Goal: Task Accomplishment & Management: Use online tool/utility

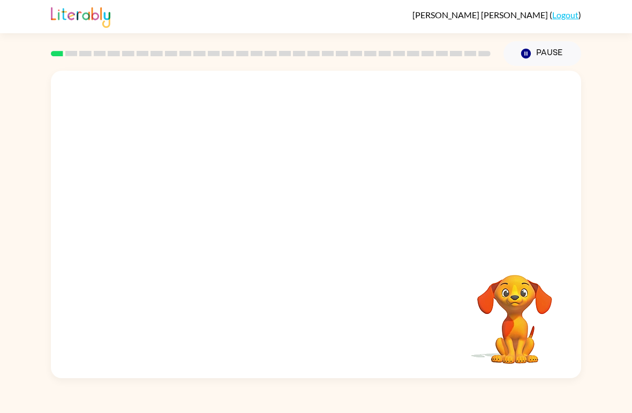
click at [283, 166] on video "Your browser must support playing .mp4 files to use Literably. Please try using…" at bounding box center [316, 161] width 530 height 181
click at [300, 231] on div at bounding box center [316, 229] width 69 height 39
click at [301, 234] on button "button" at bounding box center [316, 229] width 69 height 39
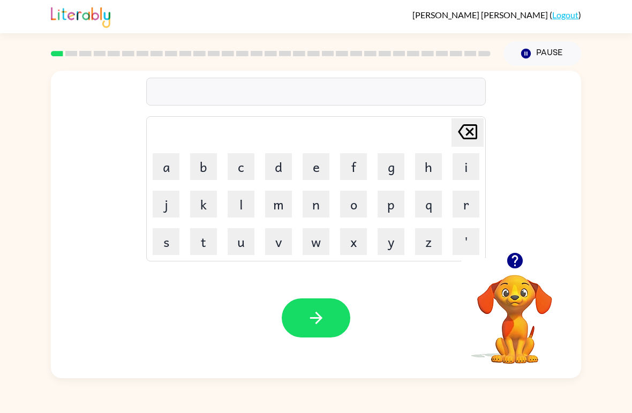
click at [463, 209] on button "r" at bounding box center [465, 204] width 27 height 27
click at [516, 268] on icon "button" at bounding box center [514, 261] width 16 height 16
click at [355, 203] on button "o" at bounding box center [353, 204] width 27 height 27
click at [210, 167] on button "b" at bounding box center [203, 166] width 27 height 27
click at [298, 306] on button "button" at bounding box center [316, 317] width 69 height 39
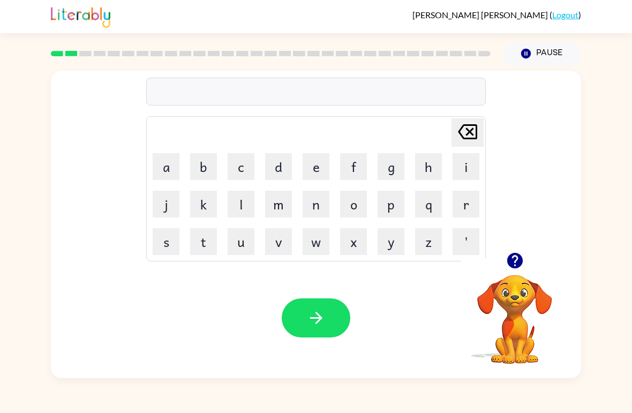
click at [275, 206] on button "m" at bounding box center [278, 204] width 27 height 27
click at [353, 200] on button "o" at bounding box center [353, 204] width 27 height 27
click at [238, 206] on button "l" at bounding box center [240, 204] width 27 height 27
click at [198, 241] on button "t" at bounding box center [203, 241] width 27 height 27
click at [425, 165] on button "h" at bounding box center [428, 166] width 27 height 27
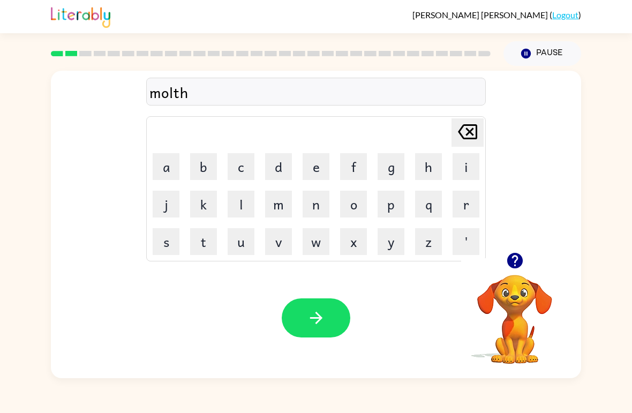
click at [330, 324] on button "button" at bounding box center [316, 317] width 69 height 39
click at [281, 165] on button "d" at bounding box center [278, 166] width 27 height 27
click at [308, 161] on button "e" at bounding box center [315, 166] width 27 height 27
click at [314, 209] on button "n" at bounding box center [315, 204] width 27 height 27
click at [307, 312] on icon "button" at bounding box center [316, 317] width 19 height 19
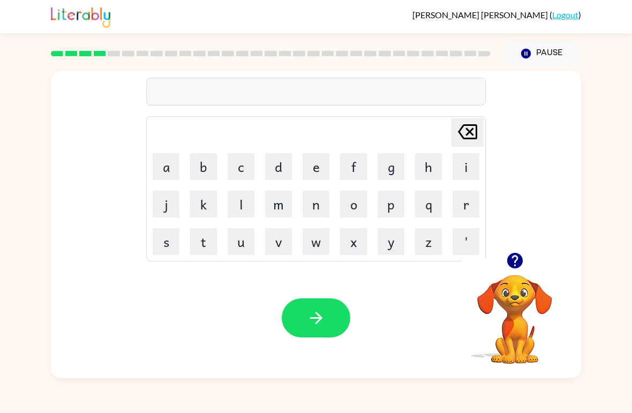
click at [164, 248] on button "s" at bounding box center [166, 241] width 27 height 27
click at [389, 208] on button "p" at bounding box center [390, 204] width 27 height 27
click at [350, 203] on button "o" at bounding box center [353, 204] width 27 height 27
click at [204, 238] on button "t" at bounding box center [203, 241] width 27 height 27
click at [313, 317] on icon "button" at bounding box center [316, 317] width 19 height 19
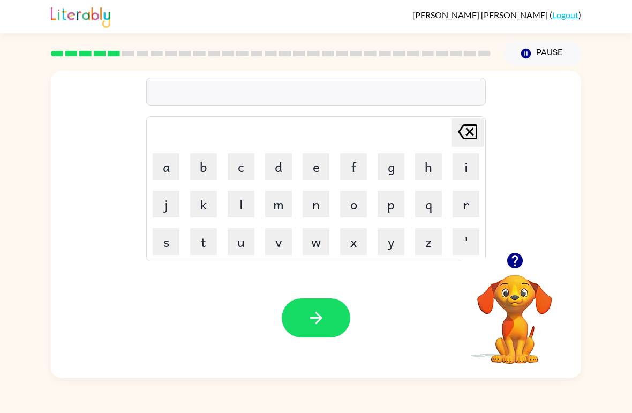
click at [168, 240] on button "s" at bounding box center [166, 241] width 27 height 27
click at [311, 244] on button "w" at bounding box center [315, 241] width 27 height 27
click at [314, 168] on button "e" at bounding box center [315, 166] width 27 height 27
click at [392, 207] on button "p" at bounding box center [390, 204] width 27 height 27
click at [209, 239] on button "t" at bounding box center [203, 241] width 27 height 27
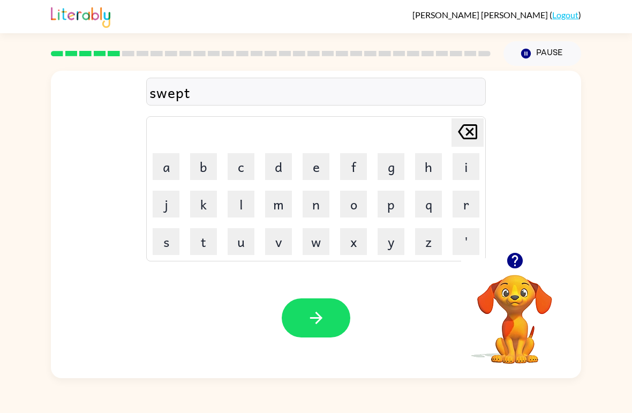
click at [312, 328] on button "button" at bounding box center [316, 317] width 69 height 39
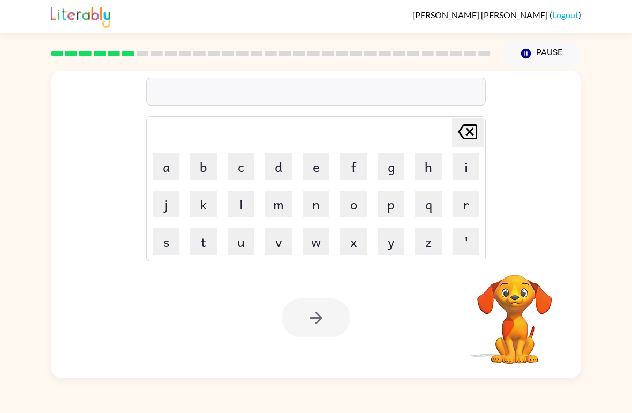
click at [626, 308] on div "[PERSON_NAME] last character input a b c d e f g h i j k l m n o p q r s t u v …" at bounding box center [316, 222] width 632 height 312
click at [387, 200] on button "p" at bounding box center [390, 204] width 27 height 27
click at [463, 168] on button "i" at bounding box center [465, 166] width 27 height 27
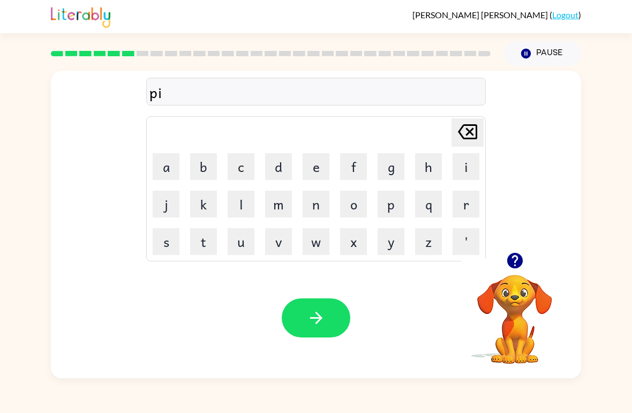
click at [379, 241] on button "y" at bounding box center [390, 241] width 27 height 27
click at [323, 320] on icon "button" at bounding box center [316, 317] width 19 height 19
click at [235, 167] on button "c" at bounding box center [240, 166] width 27 height 27
click at [169, 178] on button "a" at bounding box center [166, 166] width 27 height 27
click at [313, 207] on button "n" at bounding box center [315, 204] width 27 height 27
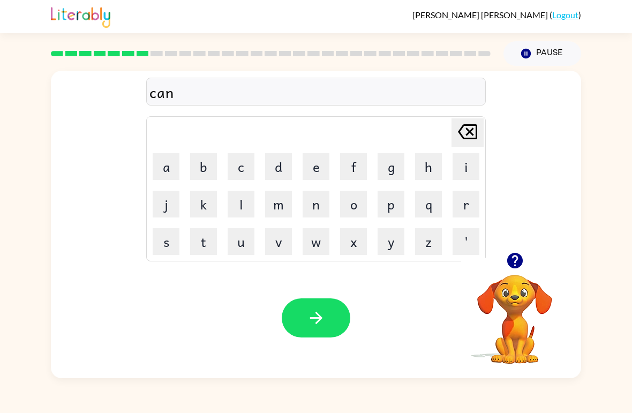
click at [285, 163] on button "d" at bounding box center [278, 166] width 27 height 27
click at [245, 203] on button "l" at bounding box center [240, 204] width 27 height 27
click at [299, 318] on button "button" at bounding box center [316, 317] width 69 height 39
click at [203, 171] on button "b" at bounding box center [203, 166] width 27 height 27
click at [163, 169] on button "a" at bounding box center [166, 166] width 27 height 27
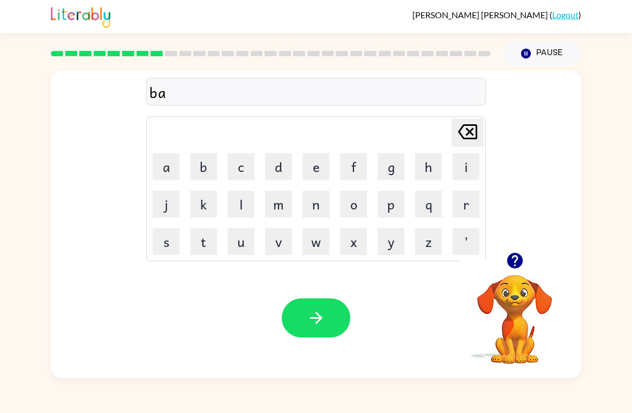
click at [202, 246] on button "t" at bounding box center [203, 241] width 27 height 27
click at [428, 164] on button "h" at bounding box center [428, 166] width 27 height 27
click at [311, 320] on icon "button" at bounding box center [316, 317] width 19 height 19
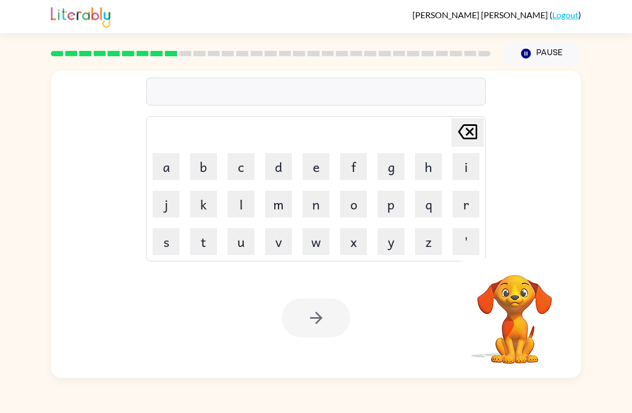
click at [240, 163] on button "c" at bounding box center [240, 166] width 27 height 27
click at [243, 208] on button "l" at bounding box center [240, 204] width 27 height 27
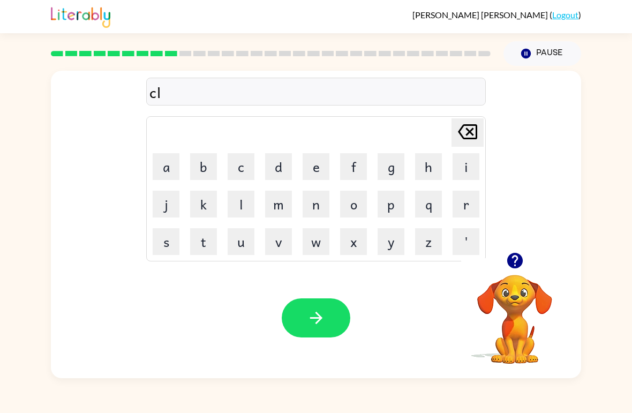
click at [166, 162] on button "a" at bounding box center [166, 166] width 27 height 27
click at [310, 242] on button "w" at bounding box center [315, 241] width 27 height 27
click at [310, 201] on button "n" at bounding box center [315, 204] width 27 height 27
click at [316, 324] on icon "button" at bounding box center [316, 317] width 19 height 19
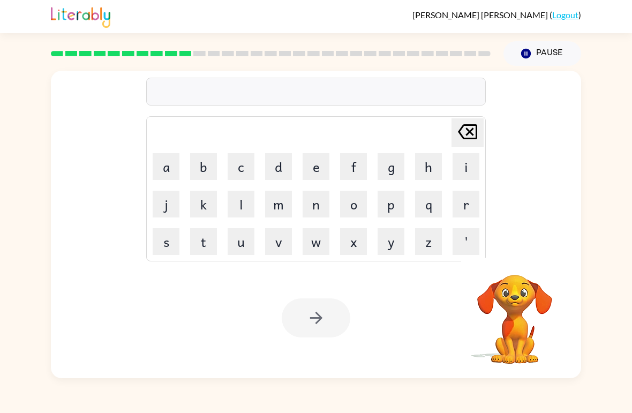
click at [165, 245] on button "s" at bounding box center [166, 241] width 27 height 27
click at [352, 202] on button "o" at bounding box center [353, 204] width 27 height 27
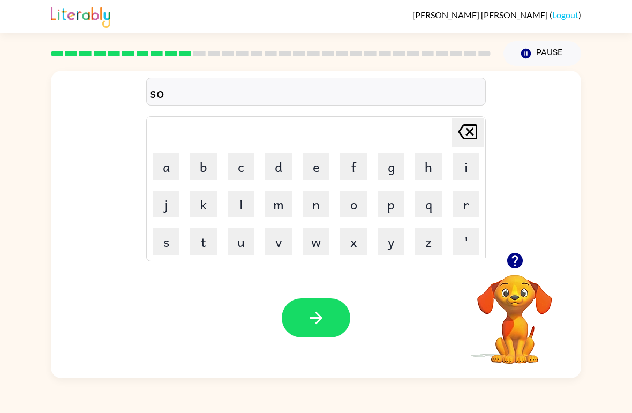
click at [241, 164] on button "c" at bounding box center [240, 166] width 27 height 27
click at [205, 201] on button "k" at bounding box center [203, 204] width 27 height 27
click at [463, 136] on icon "[PERSON_NAME] last character input" at bounding box center [467, 132] width 26 height 26
click at [321, 314] on icon "button" at bounding box center [316, 317] width 19 height 19
click at [390, 165] on button "g" at bounding box center [390, 166] width 27 height 27
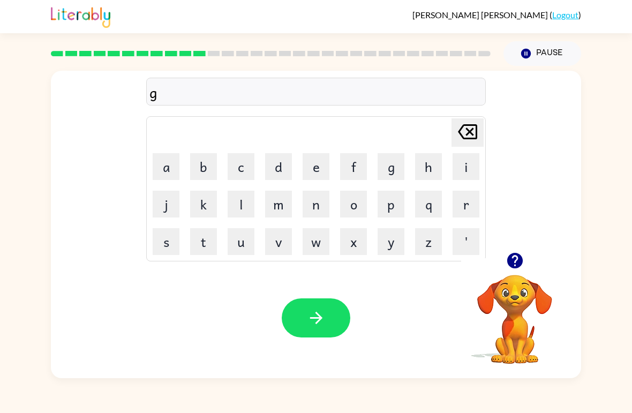
click at [173, 168] on button "a" at bounding box center [166, 166] width 27 height 27
click at [172, 229] on button "s" at bounding box center [166, 241] width 27 height 27
click at [317, 167] on button "e" at bounding box center [315, 166] width 27 height 27
click at [300, 337] on button "button" at bounding box center [316, 317] width 69 height 39
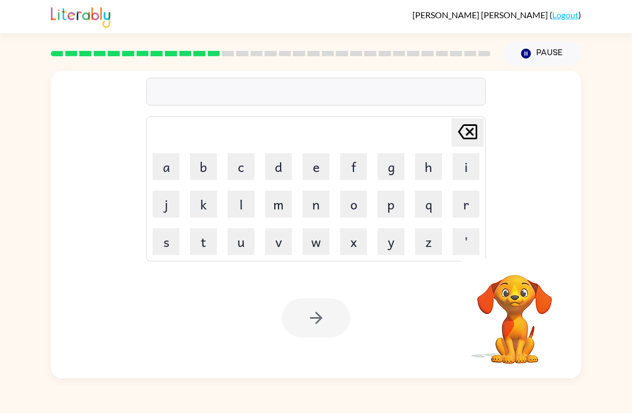
click at [315, 158] on button "e" at bounding box center [315, 166] width 27 height 27
click at [167, 243] on button "s" at bounding box center [166, 241] width 27 height 27
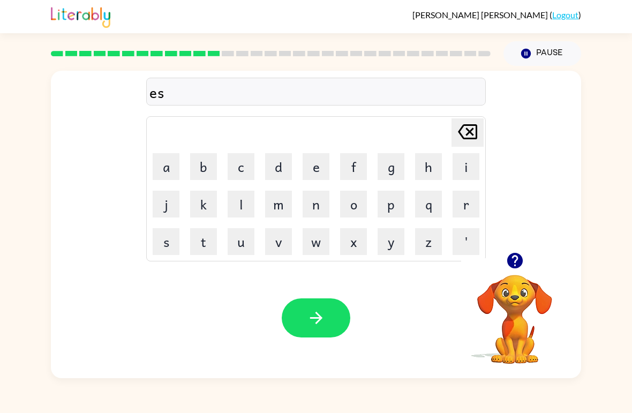
click at [389, 206] on button "p" at bounding box center [390, 204] width 27 height 27
click at [352, 202] on button "o" at bounding box center [353, 204] width 27 height 27
click at [278, 163] on button "d" at bounding box center [278, 166] width 27 height 27
click at [303, 334] on button "button" at bounding box center [316, 317] width 69 height 39
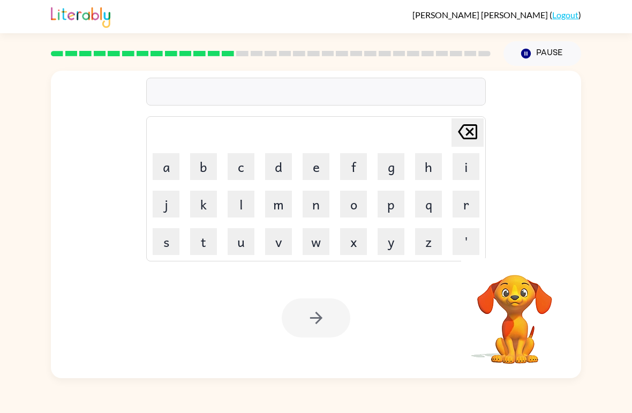
click at [170, 240] on button "s" at bounding box center [166, 241] width 27 height 27
click at [314, 170] on button "e" at bounding box center [315, 166] width 27 height 27
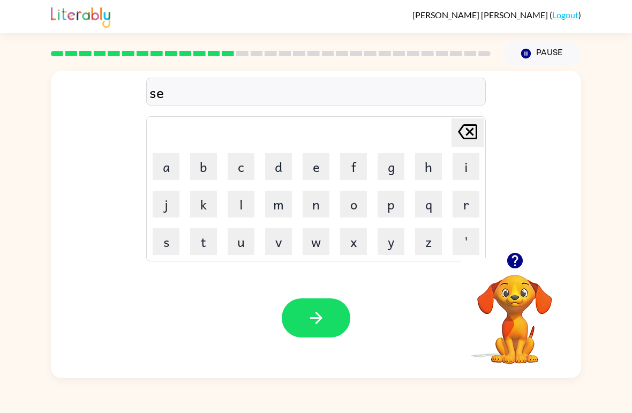
click at [214, 247] on button "t" at bounding box center [203, 241] width 27 height 27
click at [315, 204] on button "n" at bounding box center [315, 204] width 27 height 27
click at [477, 165] on button "i" at bounding box center [465, 166] width 27 height 27
click at [173, 241] on button "s" at bounding box center [166, 241] width 27 height 27
click at [303, 336] on button "button" at bounding box center [316, 317] width 69 height 39
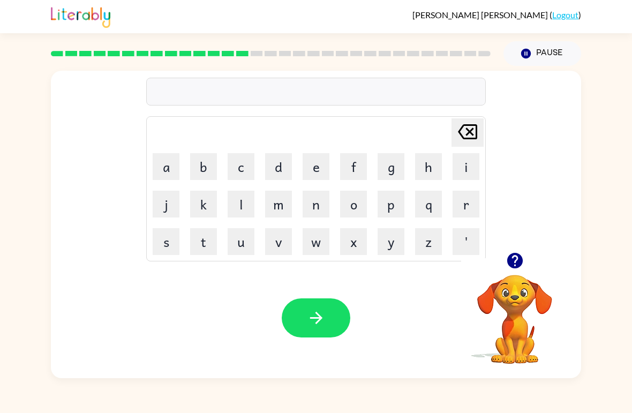
click at [425, 165] on button "h" at bounding box center [428, 166] width 27 height 27
click at [473, 168] on button "i" at bounding box center [465, 166] width 27 height 27
click at [395, 199] on button "p" at bounding box center [390, 204] width 27 height 27
click at [351, 201] on button "o" at bounding box center [353, 204] width 27 height 27
click at [305, 316] on button "button" at bounding box center [316, 317] width 69 height 39
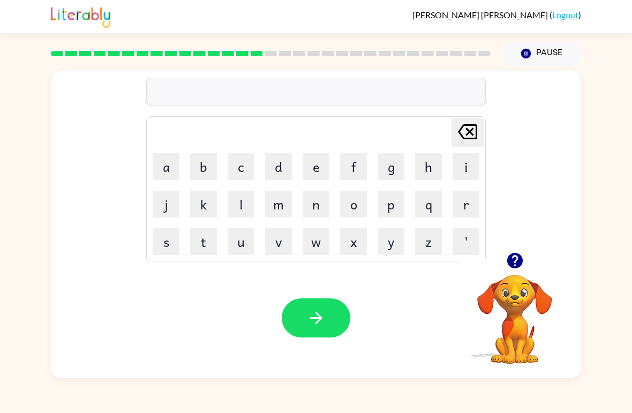
click at [352, 166] on button "f" at bounding box center [353, 166] width 27 height 27
click at [346, 204] on button "o" at bounding box center [353, 204] width 27 height 27
click at [469, 204] on button "r" at bounding box center [465, 204] width 27 height 27
click at [243, 161] on button "c" at bounding box center [240, 166] width 27 height 27
click at [464, 133] on icon "[PERSON_NAME] last character input" at bounding box center [467, 132] width 26 height 26
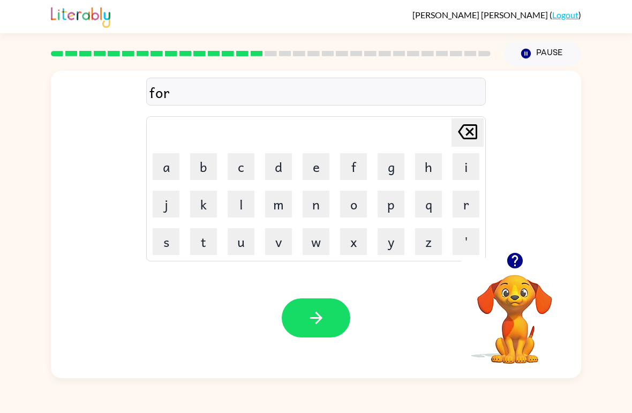
click at [201, 203] on button "k" at bounding box center [203, 204] width 27 height 27
click at [302, 332] on button "button" at bounding box center [316, 317] width 69 height 39
click at [317, 246] on button "w" at bounding box center [315, 241] width 27 height 27
click at [319, 170] on button "e" at bounding box center [315, 166] width 27 height 27
click at [207, 170] on button "b" at bounding box center [203, 166] width 27 height 27
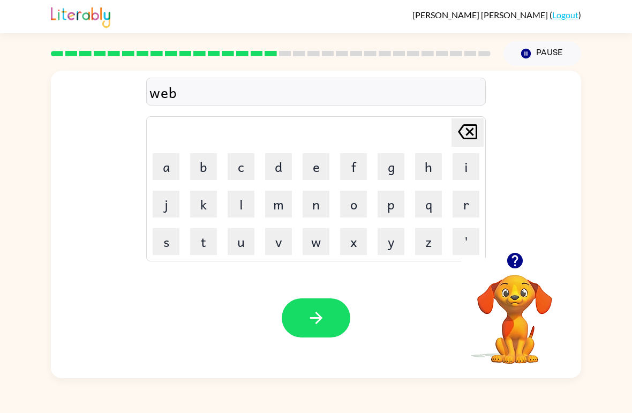
click at [300, 314] on button "button" at bounding box center [316, 317] width 69 height 39
click at [511, 259] on icon "button" at bounding box center [514, 261] width 16 height 16
click at [177, 236] on button "s" at bounding box center [166, 241] width 27 height 27
click at [241, 204] on button "l" at bounding box center [240, 204] width 27 height 27
click at [318, 165] on button "e" at bounding box center [315, 166] width 27 height 27
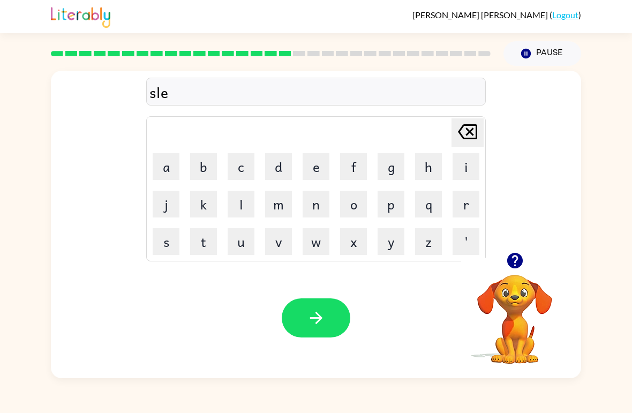
click at [389, 202] on button "p" at bounding box center [390, 204] width 27 height 27
click at [465, 126] on icon at bounding box center [467, 131] width 19 height 15
click at [392, 204] on button "p" at bounding box center [390, 204] width 27 height 27
click at [201, 238] on button "t" at bounding box center [203, 241] width 27 height 27
click at [311, 331] on button "button" at bounding box center [316, 317] width 69 height 39
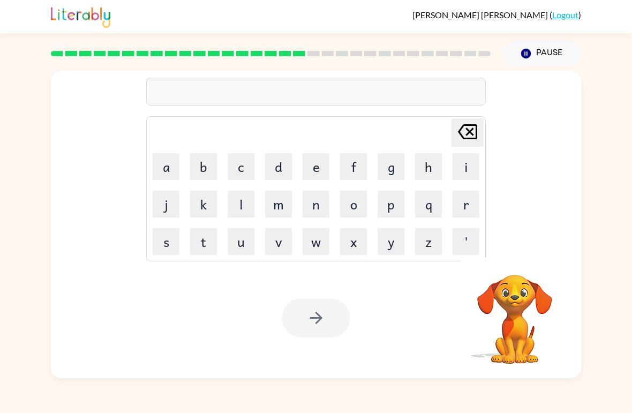
click at [628, 341] on div "[PERSON_NAME] last character input a b c d e f g h i j k l m n o p q r s t u v …" at bounding box center [316, 222] width 632 height 312
click at [429, 169] on button "h" at bounding box center [428, 166] width 27 height 27
click at [178, 165] on button "a" at bounding box center [166, 166] width 27 height 27
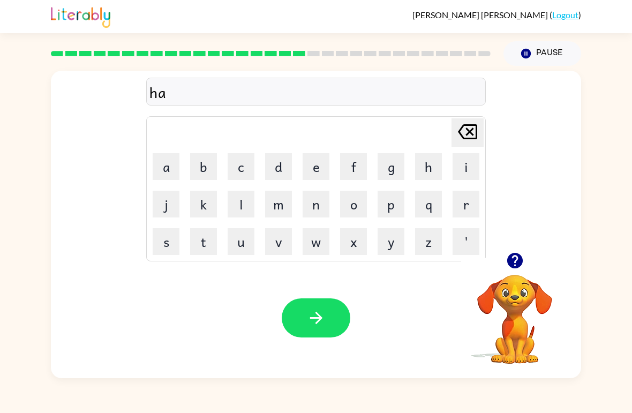
click at [462, 211] on button "r" at bounding box center [465, 204] width 27 height 27
click at [281, 163] on button "d" at bounding box center [278, 166] width 27 height 27
click at [298, 314] on button "button" at bounding box center [316, 317] width 69 height 39
click at [462, 206] on button "r" at bounding box center [465, 204] width 27 height 27
click at [351, 203] on button "o" at bounding box center [353, 204] width 27 height 27
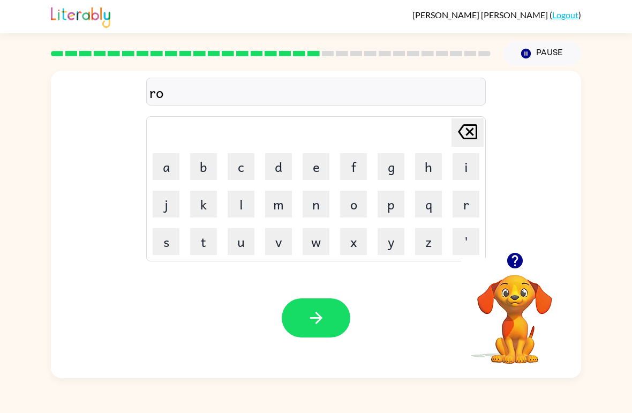
click at [287, 168] on button "d" at bounding box center [278, 166] width 27 height 27
click at [320, 328] on button "button" at bounding box center [316, 317] width 69 height 39
click at [461, 203] on button "r" at bounding box center [465, 204] width 27 height 27
click at [318, 169] on button "e" at bounding box center [315, 166] width 27 height 27
click at [161, 246] on button "s" at bounding box center [166, 241] width 27 height 27
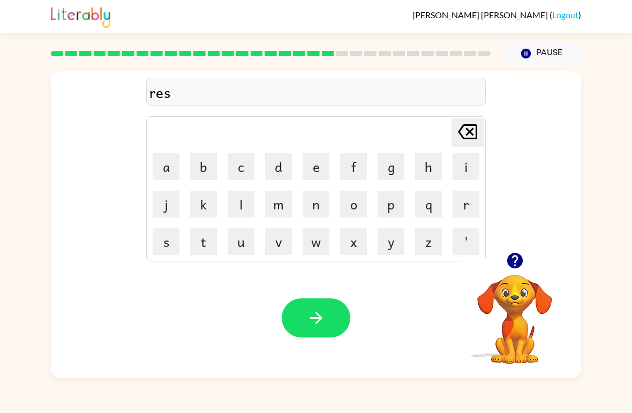
click at [316, 166] on button "e" at bounding box center [315, 166] width 27 height 27
click at [278, 170] on button "d" at bounding box center [278, 166] width 27 height 27
click at [303, 308] on button "button" at bounding box center [316, 317] width 69 height 39
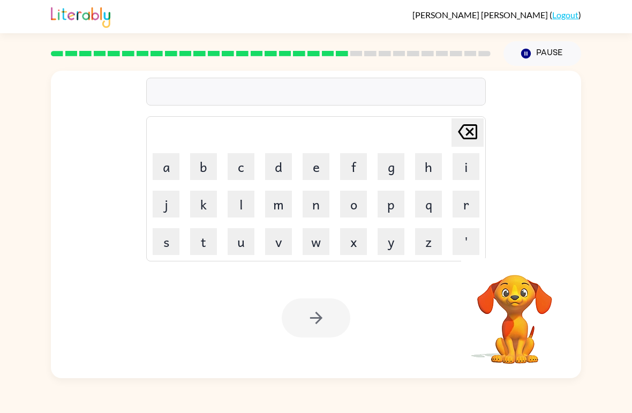
click at [314, 239] on button "w" at bounding box center [315, 241] width 27 height 27
click at [168, 174] on button "a" at bounding box center [166, 166] width 27 height 27
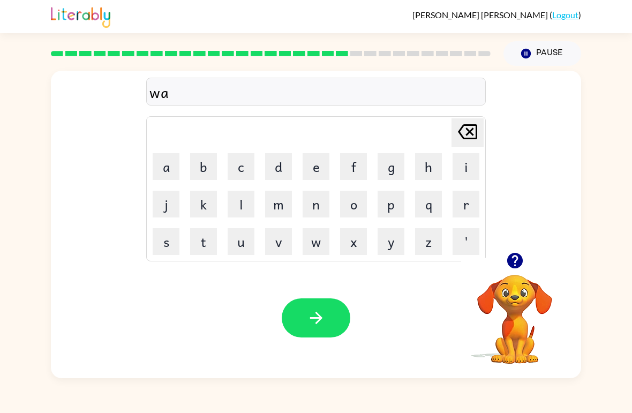
click at [630, 340] on div "wa Delete Delete last character input a b c d e f g h i j k l m n o p q r s t u…" at bounding box center [316, 222] width 632 height 312
click at [630, 341] on div "wa Delete Delete last character input a b c d e f g h i j k l m n o p q r s t u…" at bounding box center [316, 222] width 632 height 312
click at [509, 262] on icon "button" at bounding box center [514, 261] width 16 height 16
click at [245, 171] on button "c" at bounding box center [240, 166] width 27 height 27
click at [206, 204] on button "k" at bounding box center [203, 204] width 27 height 27
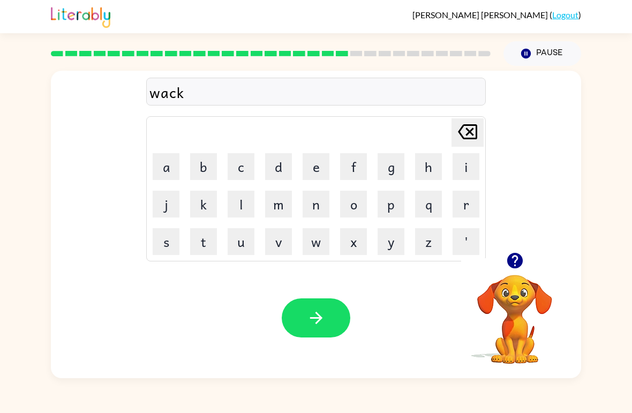
click at [454, 127] on icon "[PERSON_NAME] last character input" at bounding box center [467, 132] width 26 height 26
click at [317, 166] on button "e" at bounding box center [315, 166] width 27 height 27
click at [462, 133] on icon "[PERSON_NAME] last character input" at bounding box center [467, 132] width 26 height 26
click at [461, 133] on icon "[PERSON_NAME] last character input" at bounding box center [467, 132] width 26 height 26
click at [203, 203] on button "k" at bounding box center [203, 204] width 27 height 27
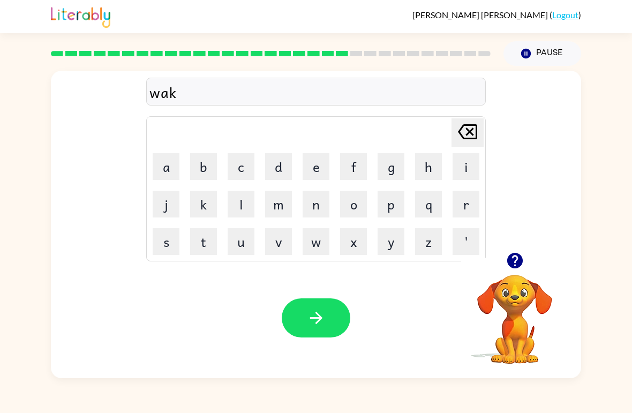
click at [316, 168] on button "e" at bounding box center [315, 166] width 27 height 27
click at [314, 321] on icon "button" at bounding box center [316, 317] width 19 height 19
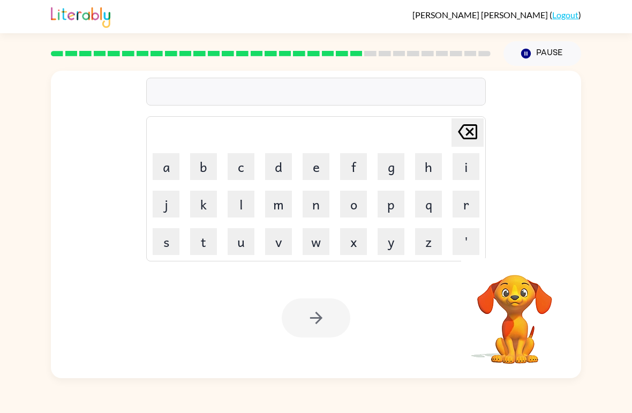
click at [166, 242] on button "s" at bounding box center [166, 241] width 27 height 27
click at [314, 209] on button "n" at bounding box center [315, 204] width 27 height 27
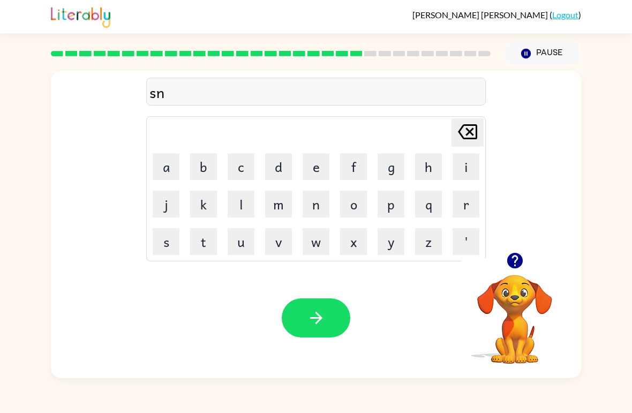
click at [353, 201] on button "o" at bounding box center [353, 204] width 27 height 27
click at [312, 233] on button "w" at bounding box center [315, 241] width 27 height 27
click at [282, 202] on button "m" at bounding box center [278, 204] width 27 height 27
click at [171, 165] on button "a" at bounding box center [166, 166] width 27 height 27
click at [315, 203] on button "n" at bounding box center [315, 204] width 27 height 27
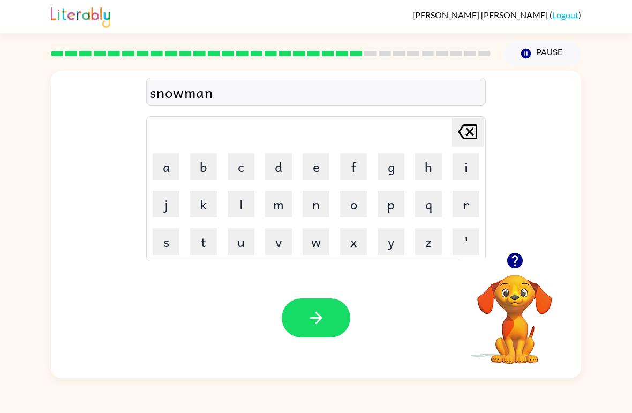
click at [310, 336] on button "button" at bounding box center [316, 317] width 69 height 39
click at [316, 249] on button "w" at bounding box center [315, 241] width 27 height 27
click at [461, 166] on button "i" at bounding box center [465, 166] width 27 height 27
click at [311, 208] on button "n" at bounding box center [315, 204] width 27 height 27
click at [209, 242] on button "t" at bounding box center [203, 241] width 27 height 27
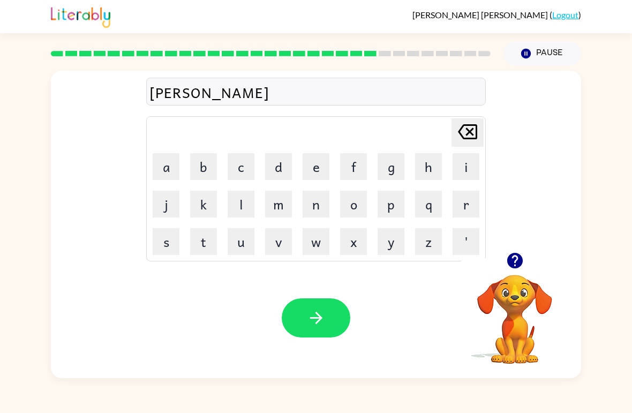
click at [462, 195] on button "r" at bounding box center [465, 204] width 27 height 27
click at [479, 130] on icon "[PERSON_NAME] last character input" at bounding box center [467, 132] width 26 height 26
click at [318, 169] on button "e" at bounding box center [315, 166] width 27 height 27
click at [468, 208] on button "r" at bounding box center [465, 204] width 27 height 27
click at [318, 336] on button "button" at bounding box center [316, 317] width 69 height 39
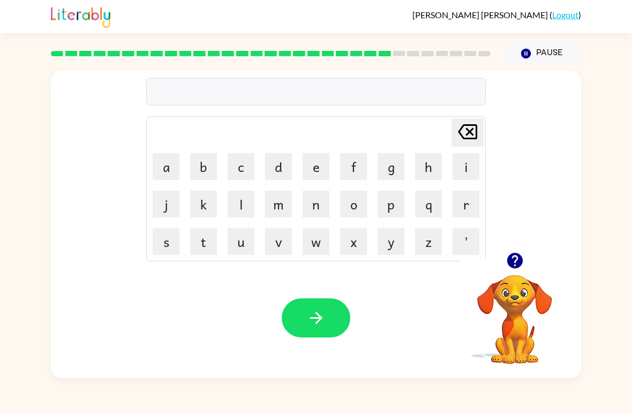
click at [238, 171] on button "c" at bounding box center [240, 166] width 27 height 27
click at [319, 169] on button "e" at bounding box center [315, 166] width 27 height 27
click at [163, 241] on button "s" at bounding box center [166, 241] width 27 height 27
click at [203, 249] on button "t" at bounding box center [203, 241] width 27 height 27
click at [320, 352] on div "Your browser must support playing .mp4 files to use Literably. Please try using…" at bounding box center [316, 317] width 530 height 120
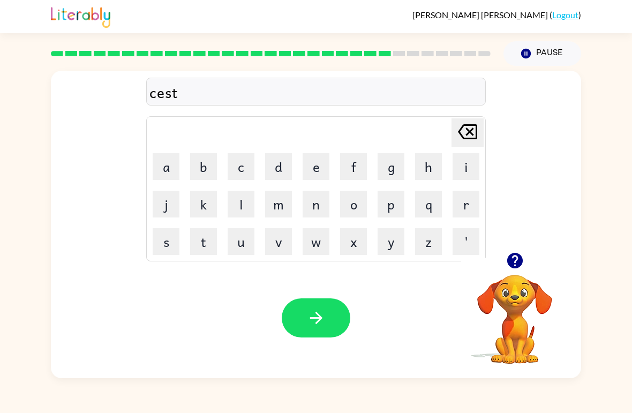
click at [316, 310] on icon "button" at bounding box center [316, 317] width 19 height 19
click at [166, 239] on button "s" at bounding box center [166, 241] width 27 height 27
click at [362, 208] on button "o" at bounding box center [353, 204] width 27 height 27
click at [277, 168] on button "d" at bounding box center [278, 166] width 27 height 27
click at [472, 128] on icon "[PERSON_NAME] last character input" at bounding box center [467, 132] width 26 height 26
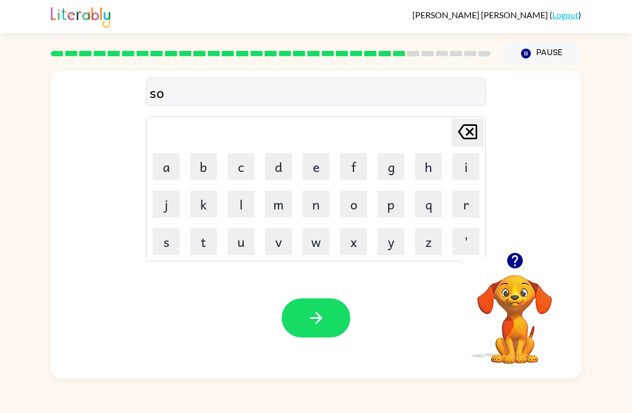
click at [456, 133] on icon "[PERSON_NAME] last character input" at bounding box center [467, 132] width 26 height 26
click at [244, 239] on button "u" at bounding box center [240, 241] width 27 height 27
click at [282, 167] on button "d" at bounding box center [278, 166] width 27 height 27
click at [466, 166] on button "i" at bounding box center [465, 166] width 27 height 27
click at [314, 207] on button "n" at bounding box center [315, 204] width 27 height 27
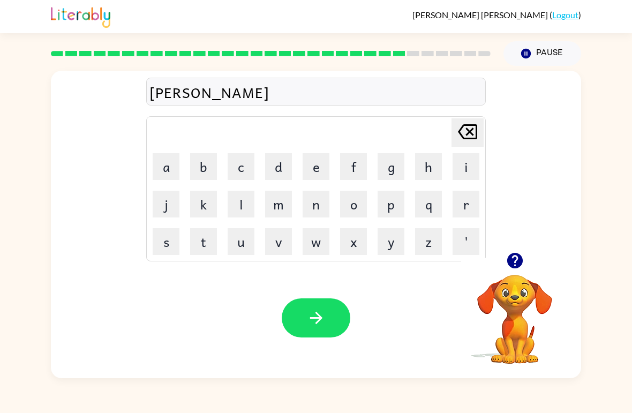
click at [295, 341] on div "Your browser must support playing .mp4 files to use Literably. Please try using…" at bounding box center [316, 317] width 530 height 120
click at [309, 329] on button "button" at bounding box center [316, 317] width 69 height 39
click at [247, 176] on button "c" at bounding box center [240, 166] width 27 height 27
click at [354, 209] on button "o" at bounding box center [353, 204] width 27 height 27
click at [311, 211] on button "n" at bounding box center [315, 204] width 27 height 27
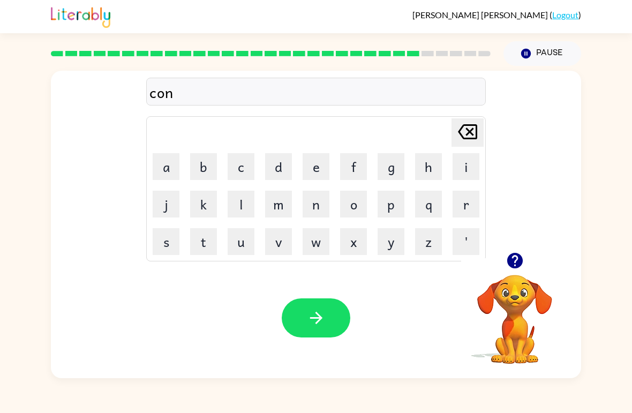
click at [306, 162] on button "e" at bounding box center [315, 166] width 27 height 27
click at [300, 325] on button "button" at bounding box center [316, 317] width 69 height 39
click at [229, 169] on button "c" at bounding box center [240, 166] width 27 height 27
click at [168, 166] on button "a" at bounding box center [166, 166] width 27 height 27
click at [308, 206] on button "n" at bounding box center [315, 204] width 27 height 27
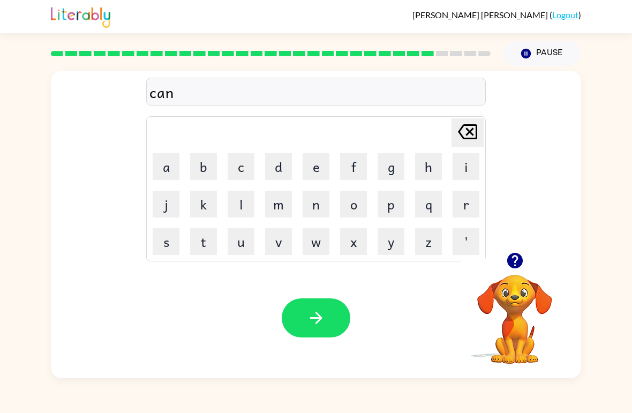
click at [316, 168] on button "e" at bounding box center [315, 166] width 27 height 27
click at [464, 132] on icon "[PERSON_NAME] last character input" at bounding box center [467, 132] width 26 height 26
click at [463, 132] on icon "[PERSON_NAME] last character input" at bounding box center [467, 132] width 26 height 26
click at [458, 139] on icon "[PERSON_NAME] last character input" at bounding box center [467, 132] width 26 height 26
click at [463, 136] on icon "[PERSON_NAME] last character input" at bounding box center [467, 132] width 26 height 26
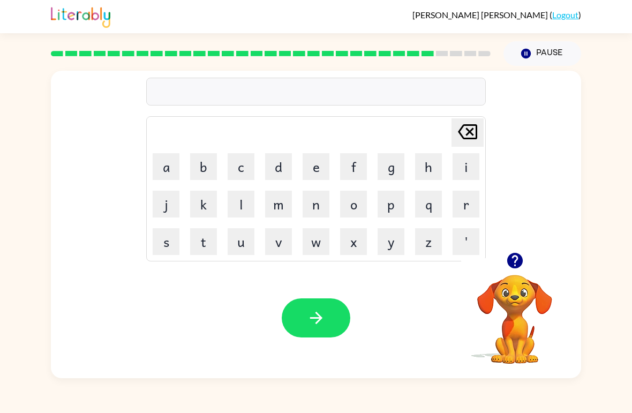
click at [208, 207] on button "k" at bounding box center [203, 204] width 27 height 27
click at [466, 133] on icon "[PERSON_NAME] last character input" at bounding box center [467, 132] width 26 height 26
click at [239, 165] on button "c" at bounding box center [240, 166] width 27 height 27
click at [173, 169] on button "a" at bounding box center [166, 166] width 27 height 27
click at [303, 210] on button "n" at bounding box center [315, 204] width 27 height 27
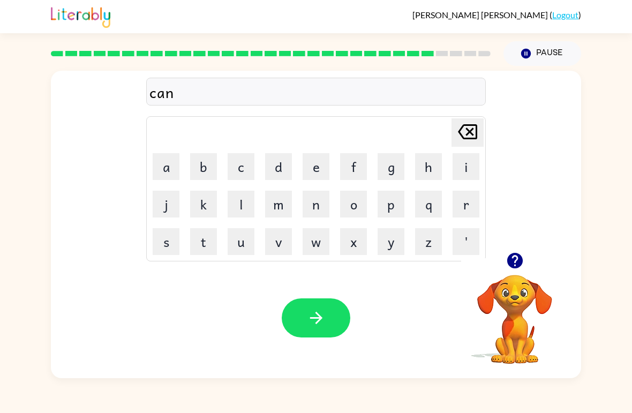
click at [314, 163] on button "e" at bounding box center [315, 166] width 27 height 27
click at [294, 327] on button "button" at bounding box center [316, 317] width 69 height 39
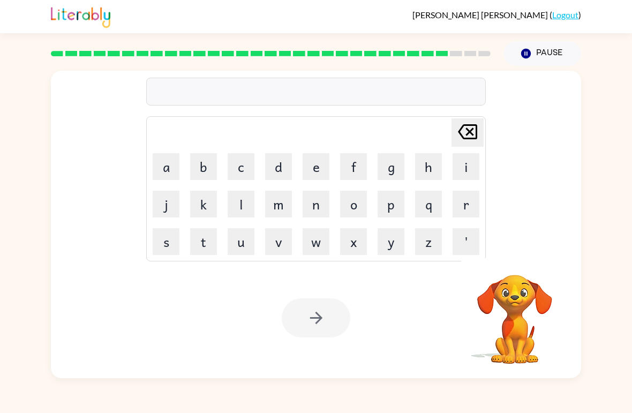
click at [163, 245] on button "s" at bounding box center [166, 241] width 27 height 27
click at [352, 209] on button "o" at bounding box center [353, 204] width 27 height 27
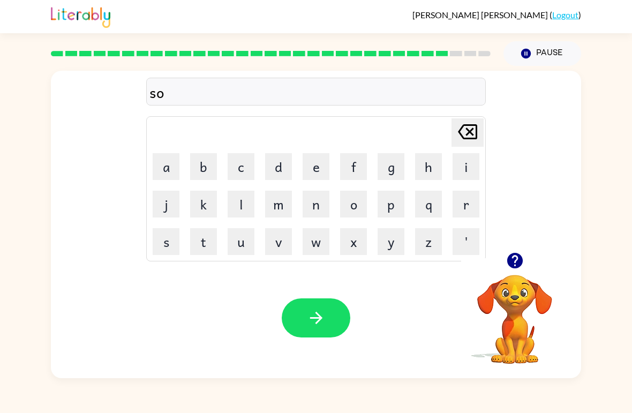
click at [206, 238] on button "t" at bounding box center [203, 241] width 27 height 27
click at [316, 167] on button "e" at bounding box center [315, 166] width 27 height 27
click at [302, 323] on button "button" at bounding box center [316, 317] width 69 height 39
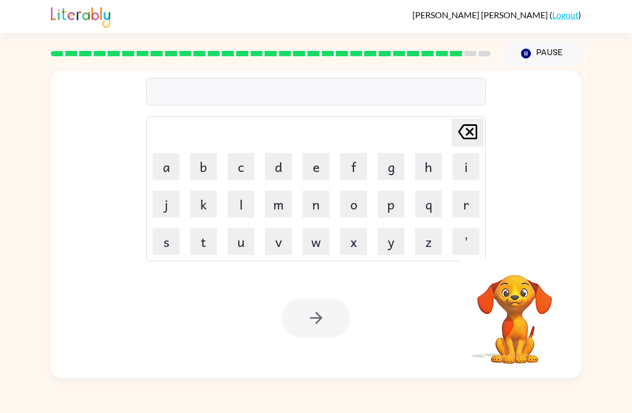
click at [630, 278] on div "[PERSON_NAME] last character input a b c d e f g h i j k l m n o p q r s t u v …" at bounding box center [316, 222] width 632 height 312
click at [210, 245] on button "t" at bounding box center [203, 241] width 27 height 27
click at [417, 166] on button "h" at bounding box center [428, 166] width 27 height 27
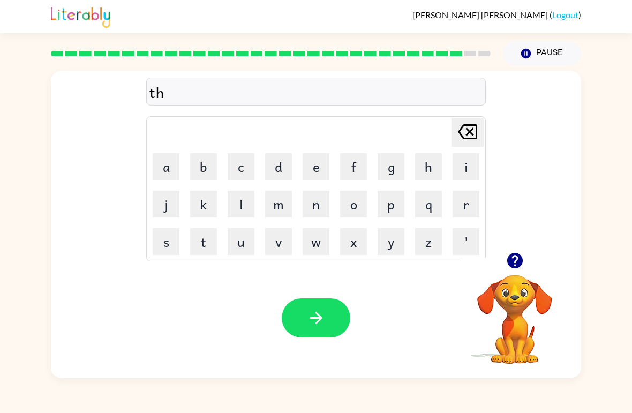
click at [310, 166] on button "e" at bounding box center [315, 166] width 27 height 27
click at [458, 204] on button "r" at bounding box center [465, 204] width 27 height 27
click at [167, 239] on button "s" at bounding box center [166, 241] width 27 height 27
click at [204, 241] on button "t" at bounding box center [203, 241] width 27 height 27
click at [299, 344] on div "Your browser must support playing .mp4 files to use Literably. Please try using…" at bounding box center [316, 317] width 530 height 120
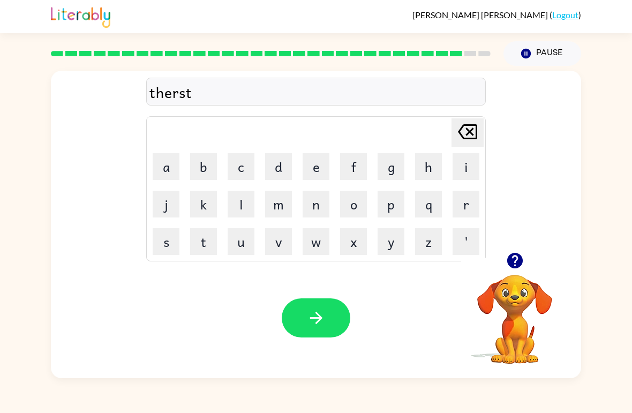
click at [305, 325] on button "button" at bounding box center [316, 317] width 69 height 39
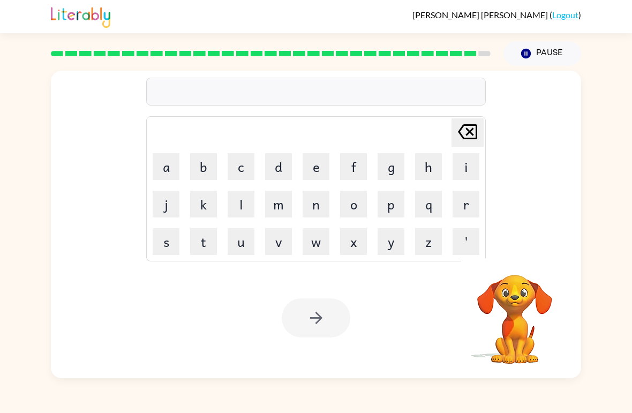
click at [628, 328] on div "[PERSON_NAME] last character input a b c d e f g h i j k l m n o p q r s t u v …" at bounding box center [316, 222] width 632 height 312
click at [470, 202] on button "r" at bounding box center [465, 204] width 27 height 27
click at [465, 160] on button "i" at bounding box center [465, 166] width 27 height 27
click at [386, 203] on button "p" at bounding box center [390, 204] width 27 height 27
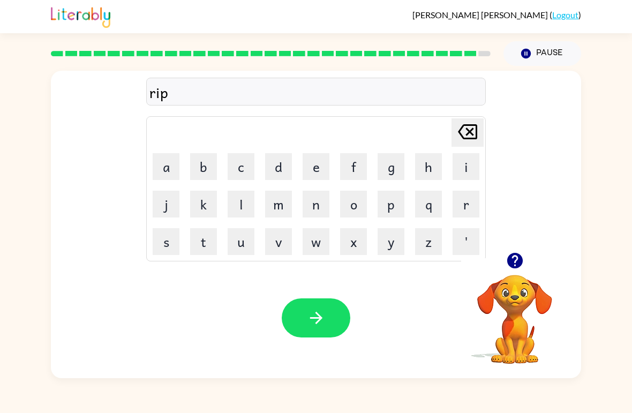
click at [321, 169] on button "e" at bounding box center [315, 166] width 27 height 27
click at [304, 312] on button "button" at bounding box center [316, 317] width 69 height 39
